Goal: Check status

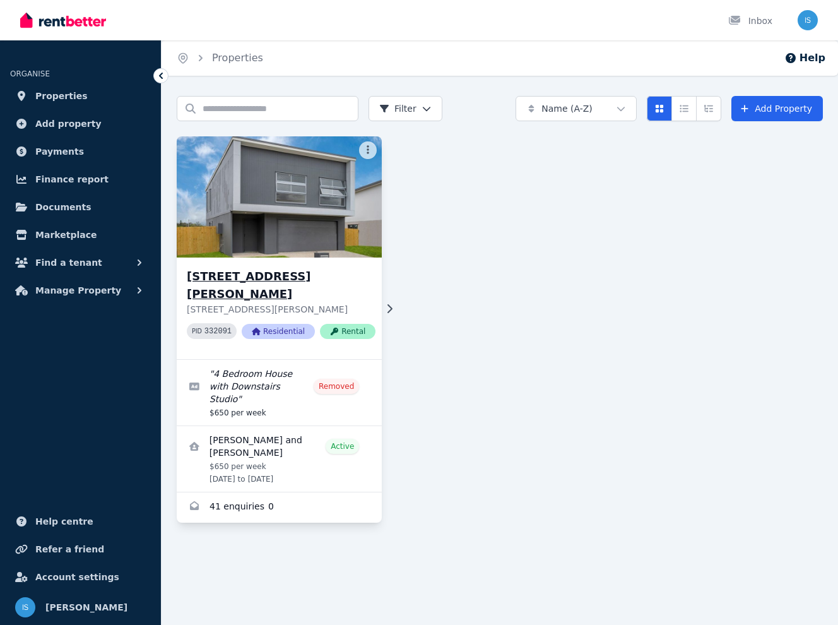
click at [357, 303] on p "[STREET_ADDRESS][PERSON_NAME]" at bounding box center [281, 309] width 189 height 13
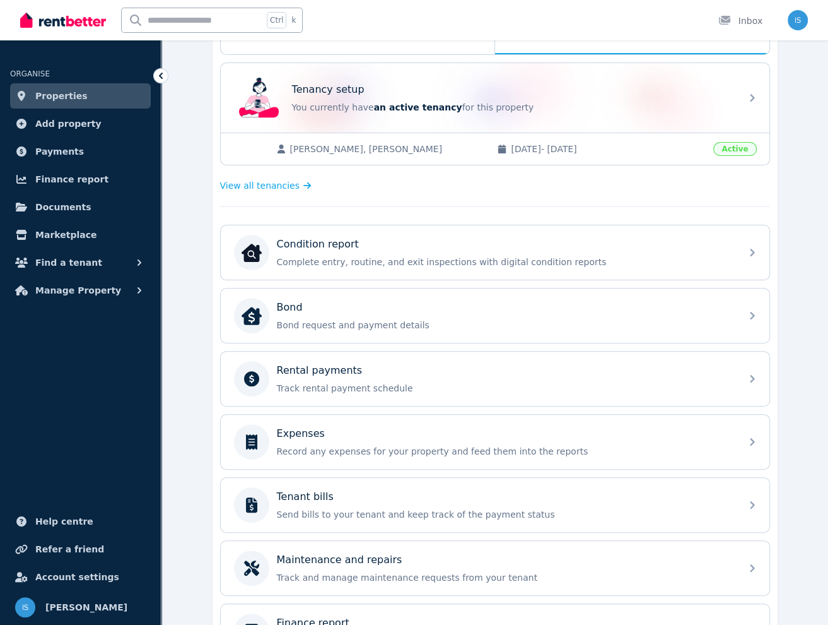
scroll to position [252, 0]
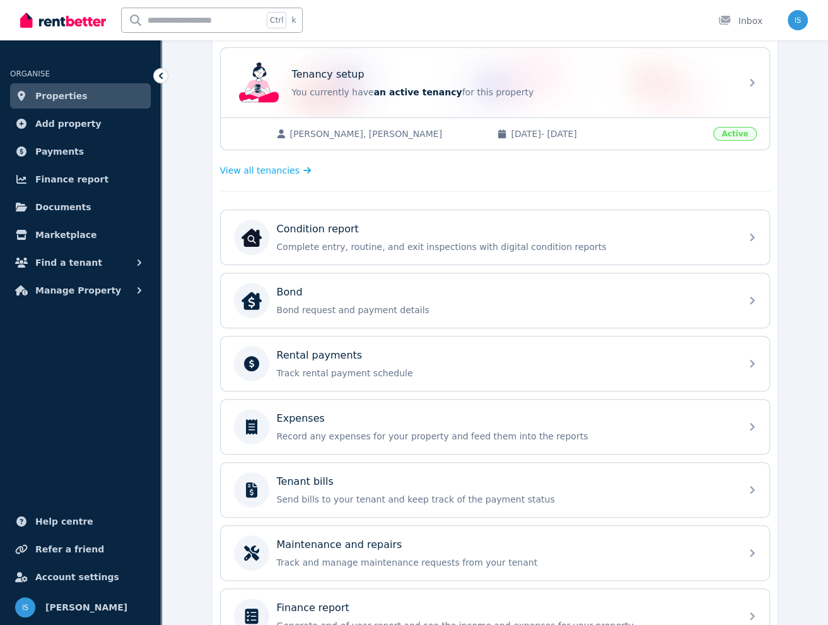
click at [612, 131] on span "[DATE] - [DATE]" at bounding box center [608, 133] width 195 height 13
